Goal: Task Accomplishment & Management: Use online tool/utility

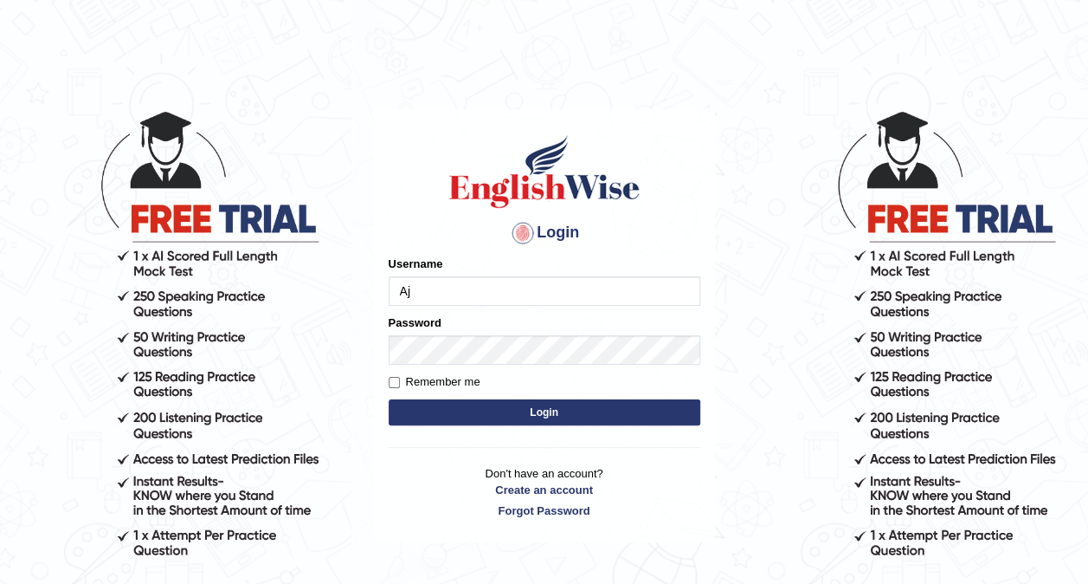
type input "A"
type input "AJAYBAHADUR"
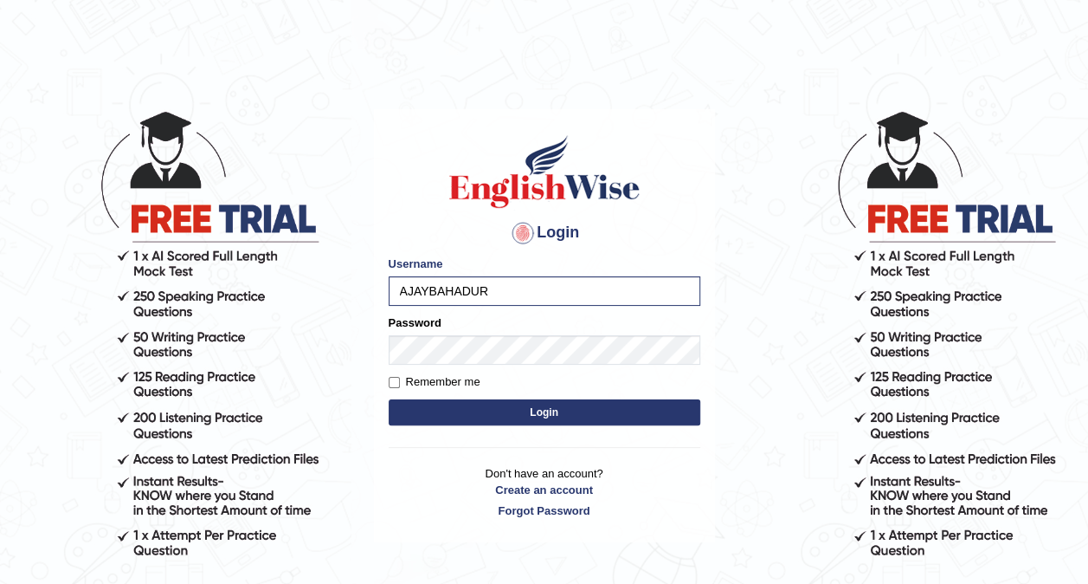
click at [463, 424] on form "Please fix the following errors: Username AJAYBAHADUR Password Remember me Login" at bounding box center [545, 342] width 312 height 174
click at [463, 416] on button "Login" at bounding box center [545, 412] width 312 height 26
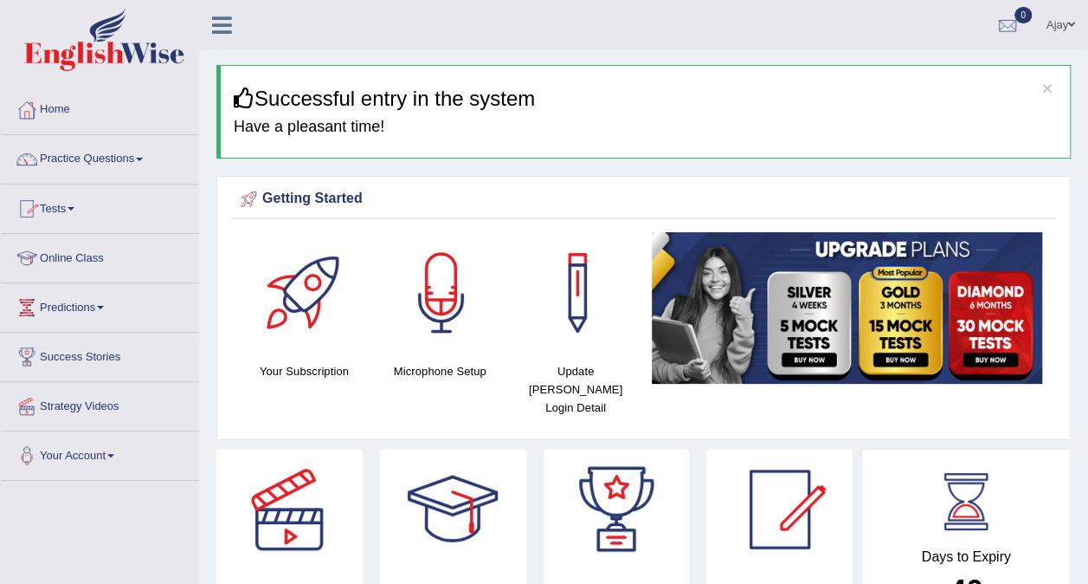
click at [68, 209] on link "Tests" at bounding box center [99, 205] width 197 height 43
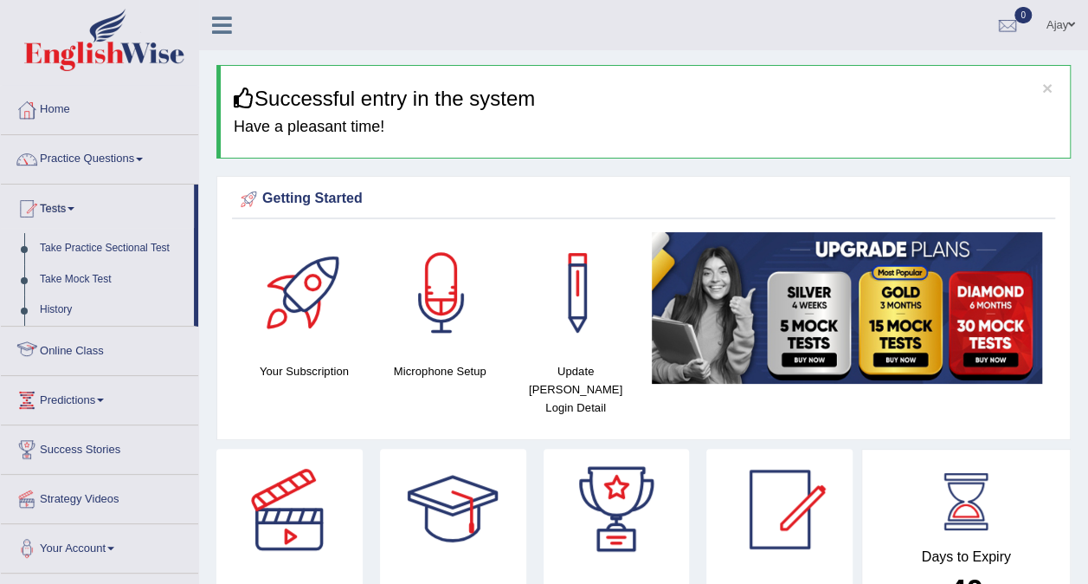
click at [59, 345] on link "Online Class" at bounding box center [99, 347] width 197 height 43
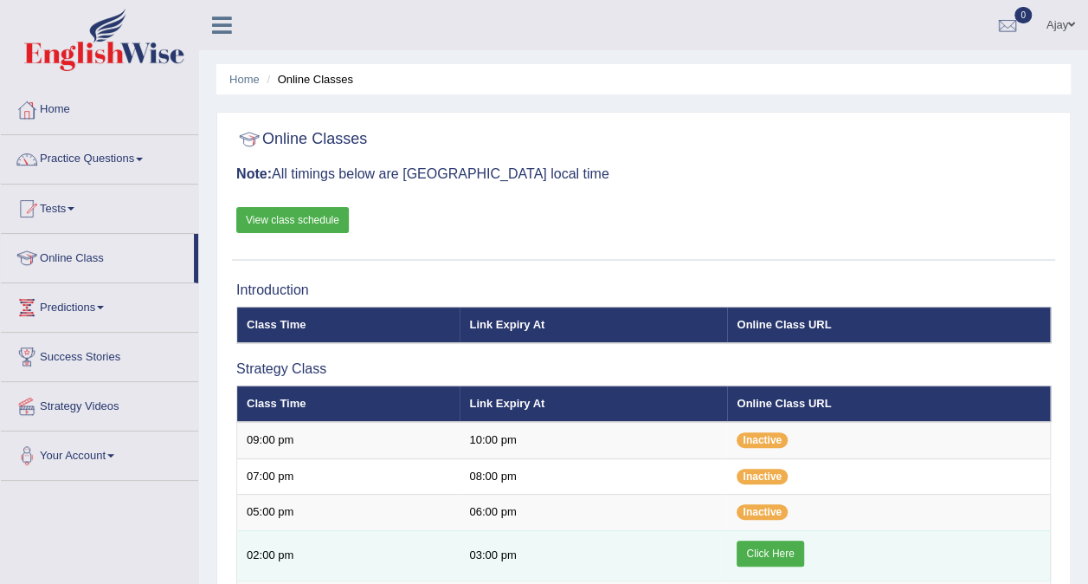
click at [779, 551] on link "Click Here" at bounding box center [770, 553] width 67 height 26
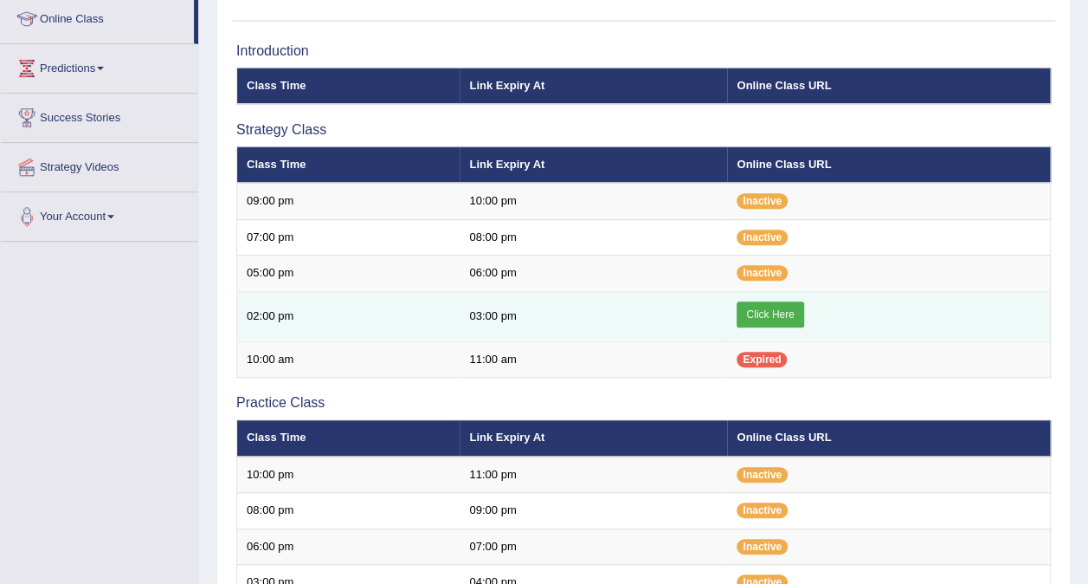
scroll to position [246, 0]
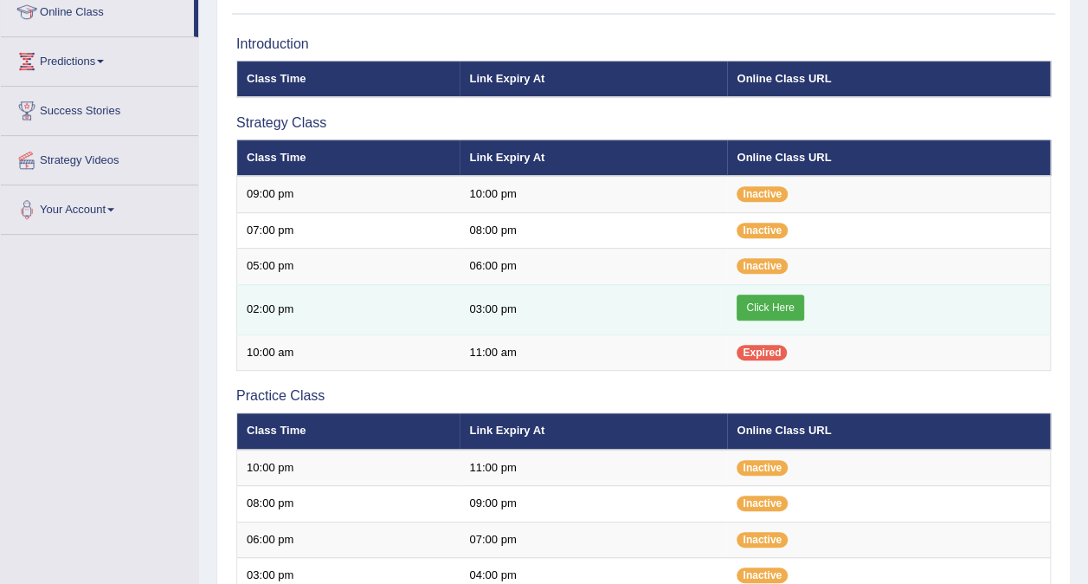
click at [766, 306] on link "Click Here" at bounding box center [770, 307] width 67 height 26
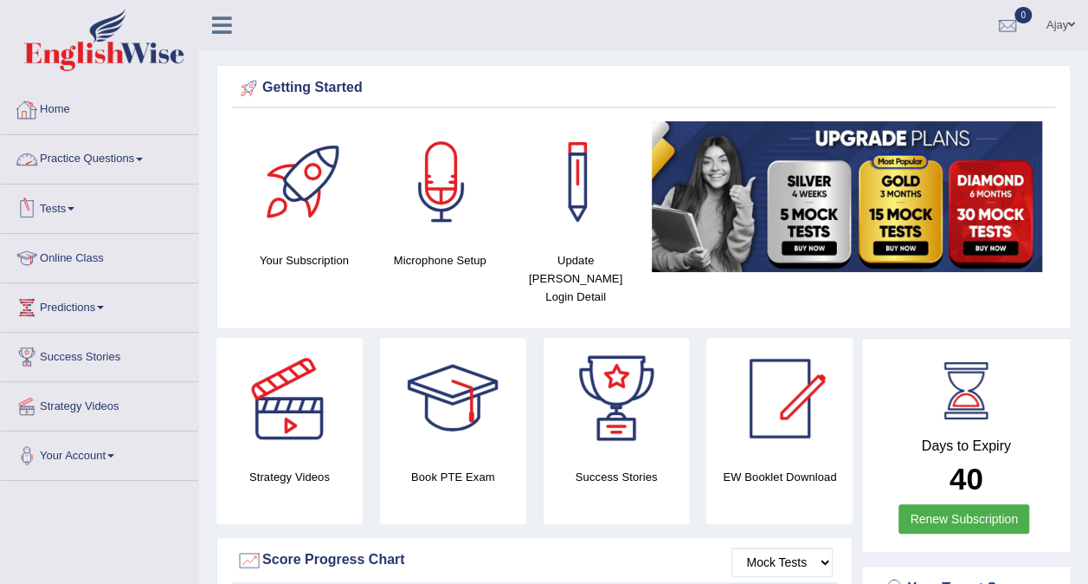
click at [60, 163] on link "Practice Questions" at bounding box center [99, 156] width 197 height 43
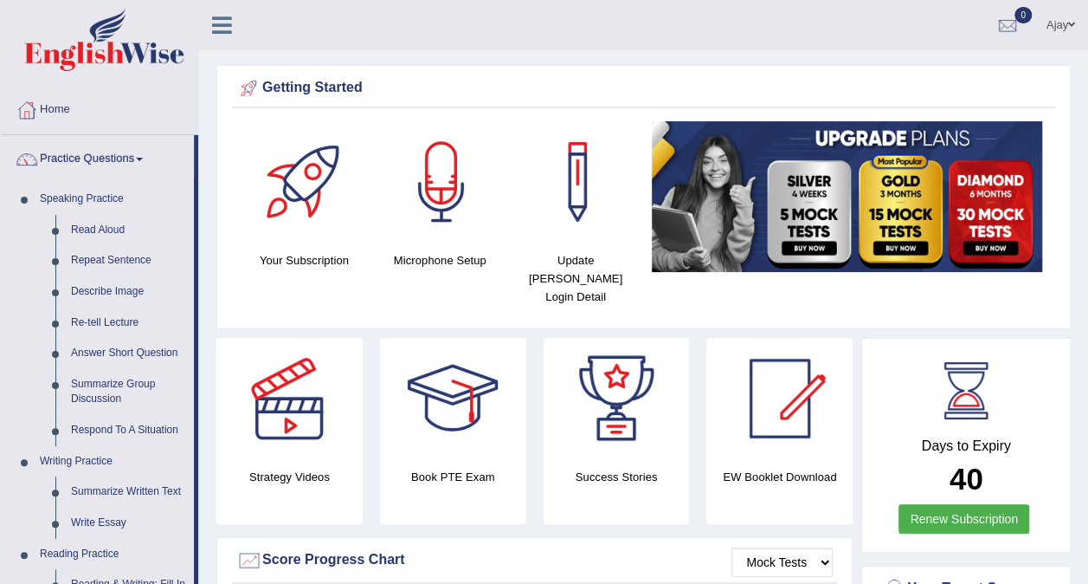
drag, startPoint x: 199, startPoint y: 255, endPoint x: 232, endPoint y: 476, distance: 224.1
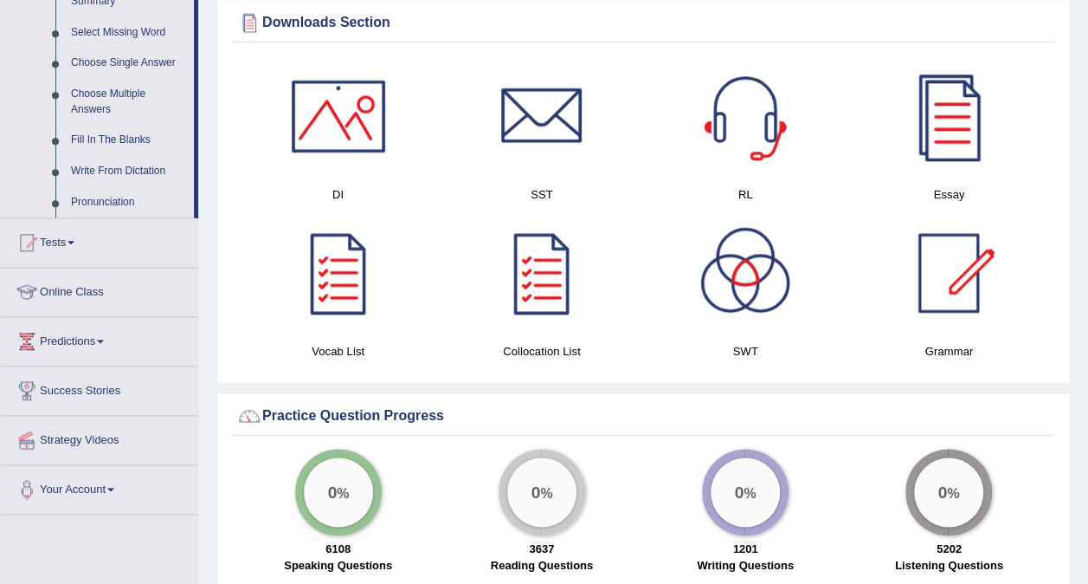
scroll to position [888, 0]
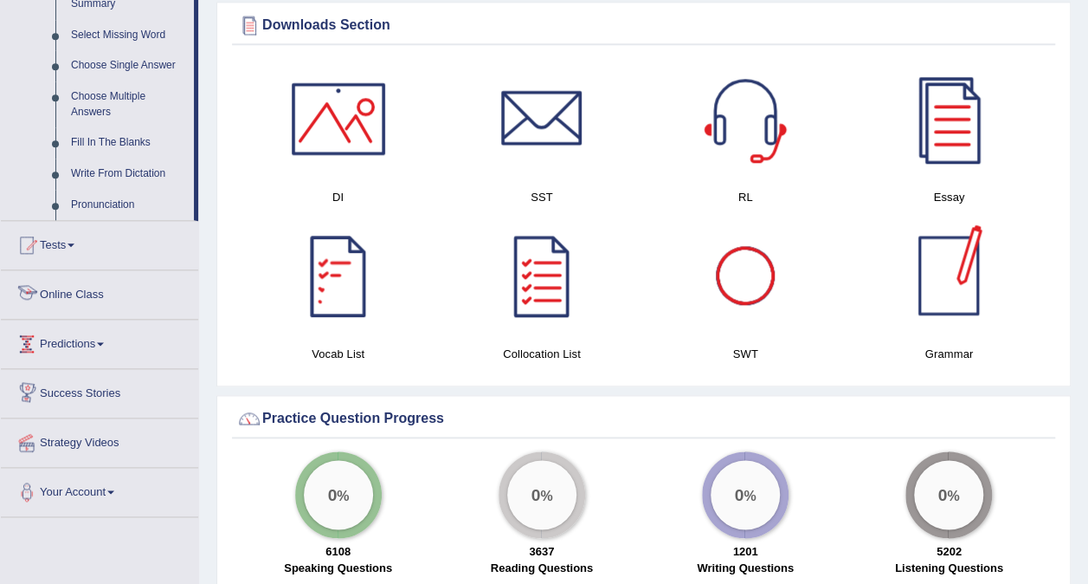
click at [98, 294] on link "Online Class" at bounding box center [99, 291] width 197 height 43
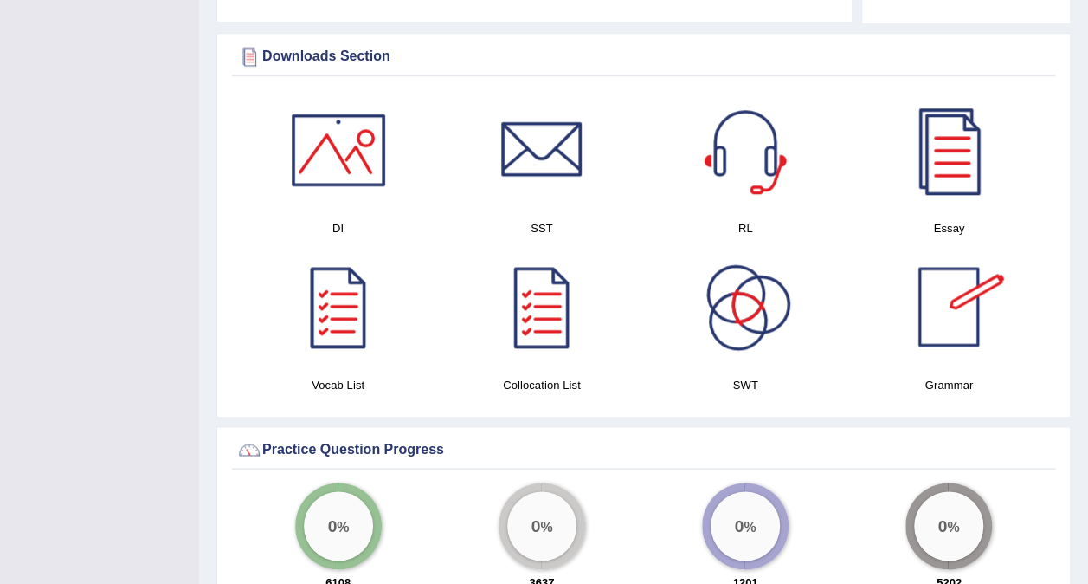
scroll to position [232, 0]
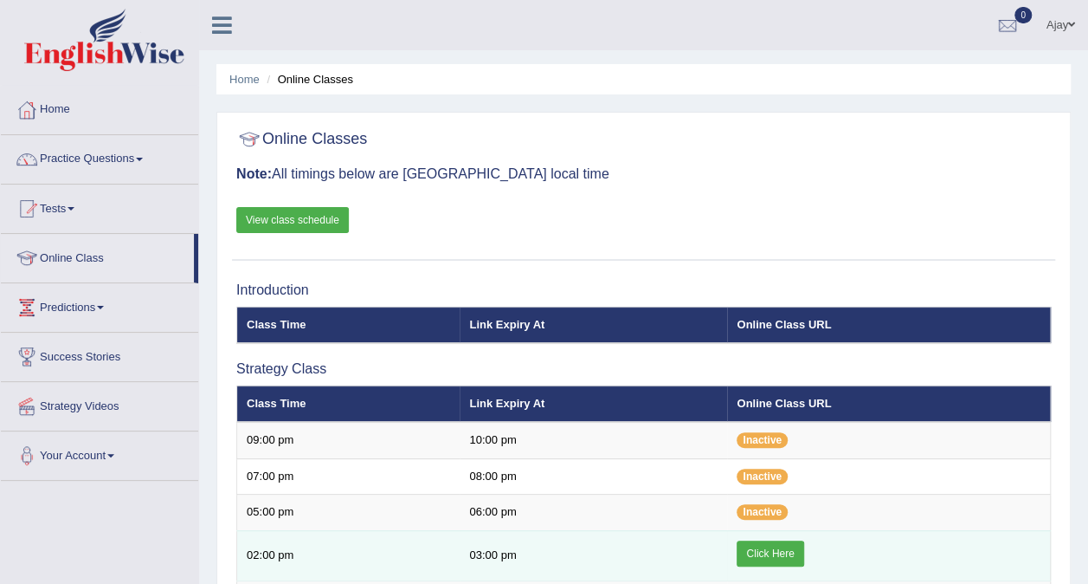
click at [764, 540] on link "Click Here" at bounding box center [770, 553] width 67 height 26
